Goal: Obtain resource: Download file/media

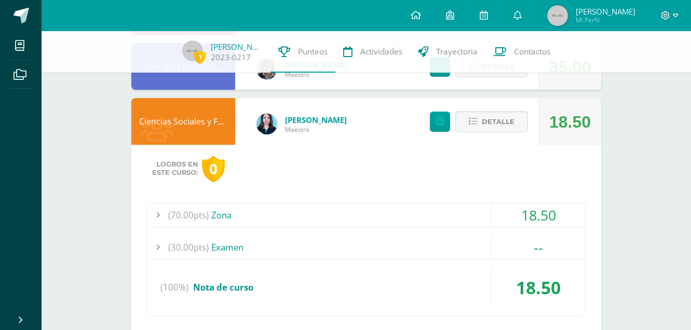
scroll to position [47, 0]
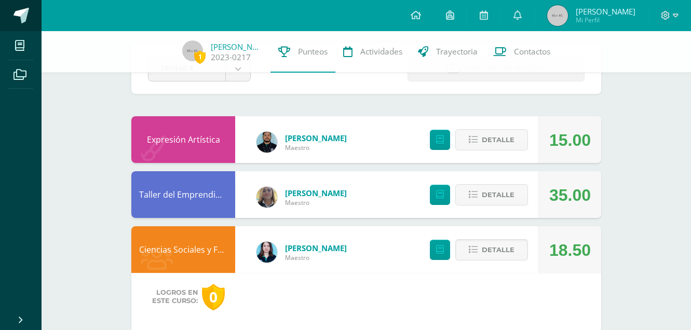
click at [38, 19] on span at bounding box center [57, 16] width 49 height 22
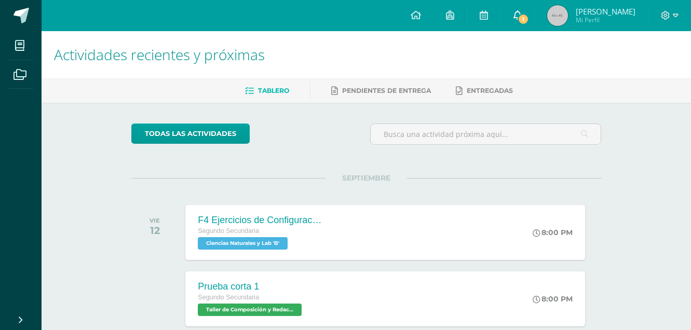
click at [525, 14] on span "1" at bounding box center [522, 18] width 11 height 11
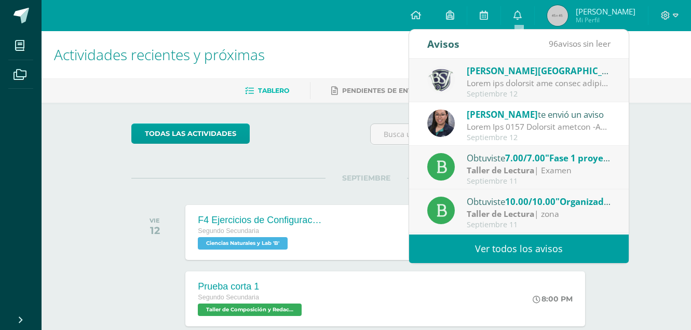
click at [531, 88] on div at bounding box center [538, 83] width 144 height 12
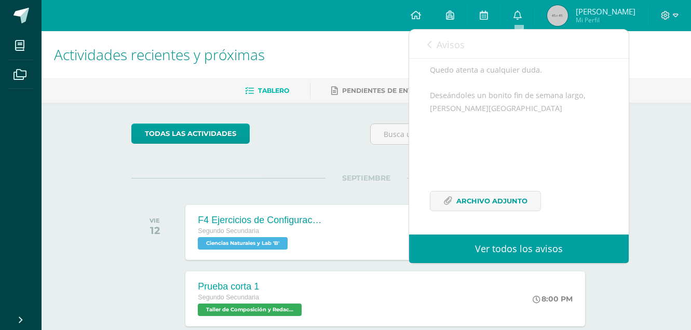
scroll to position [786, 0]
click at [486, 200] on span "Archivo Adjunto" at bounding box center [491, 200] width 71 height 19
